Goal: Information Seeking & Learning: Find specific fact

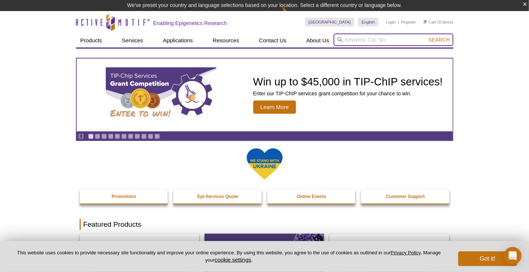
click at [346, 38] on input "search" at bounding box center [393, 40] width 120 height 13
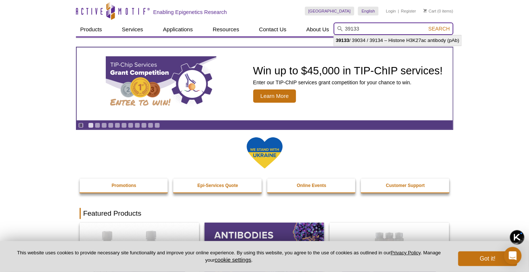
type input "39133 / 39034 / 39134 – Histone H3K27ac antibody (pAb)"
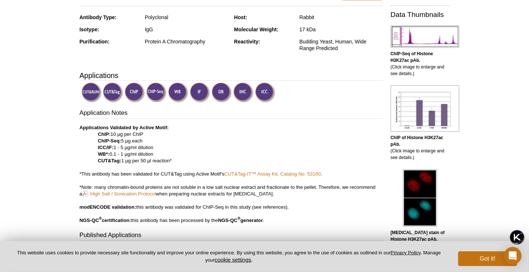
scroll to position [221, 0]
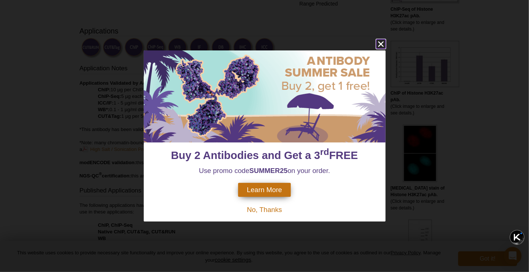
click at [381, 44] on icon "close" at bounding box center [381, 45] width 6 height 6
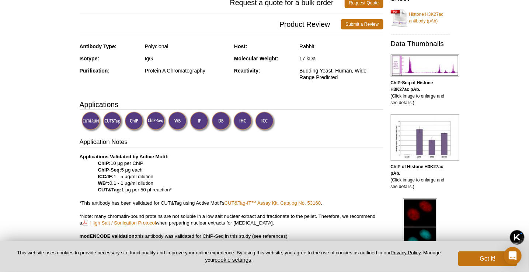
scroll to position [184, 0]
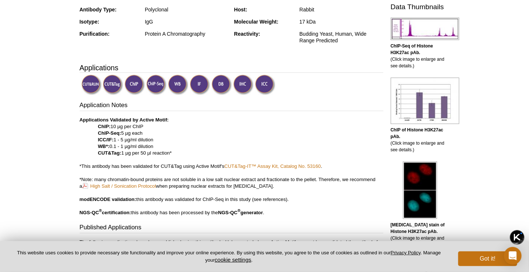
click at [318, 75] on div at bounding box center [232, 86] width 302 height 22
